Goal: Transaction & Acquisition: Purchase product/service

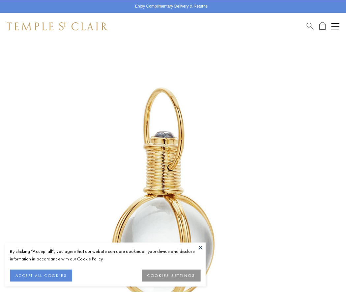
scroll to position [171, 0]
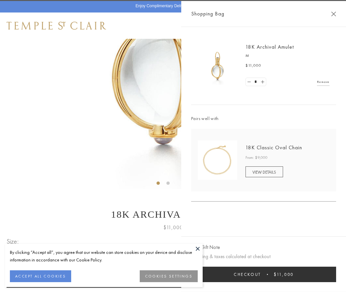
click at [263, 275] on button "Checkout $11,000" at bounding box center [263, 274] width 145 height 15
